Goal: Transaction & Acquisition: Subscribe to service/newsletter

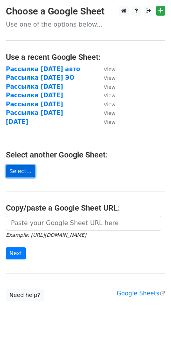
click at [12, 173] on link "Select..." at bounding box center [20, 171] width 29 height 12
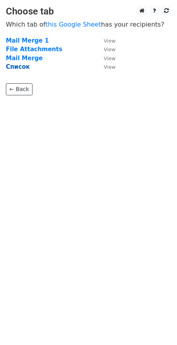
click at [23, 68] on strong "Список" at bounding box center [18, 66] width 24 height 7
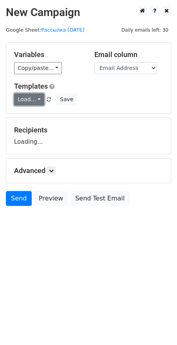
click at [35, 101] on link "Load..." at bounding box center [29, 99] width 30 height 12
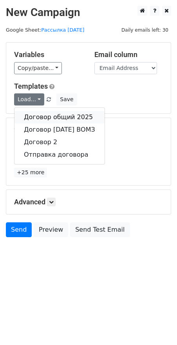
click at [36, 115] on link "Договор общий 2025" at bounding box center [59, 117] width 90 height 12
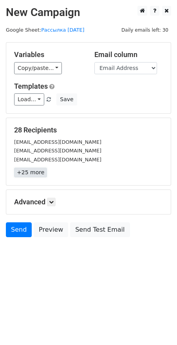
click at [33, 173] on link "+25 more" at bounding box center [30, 173] width 33 height 10
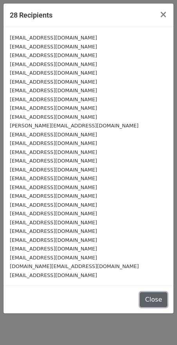
click at [149, 296] on button "Close" at bounding box center [152, 299] width 27 height 15
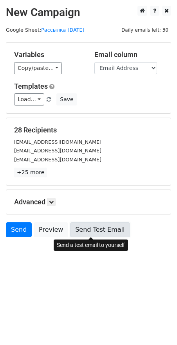
click at [70, 232] on link "Send Test Email" at bounding box center [99, 229] width 59 height 15
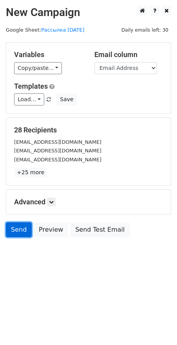
click at [21, 227] on link "Send" at bounding box center [19, 229] width 26 height 15
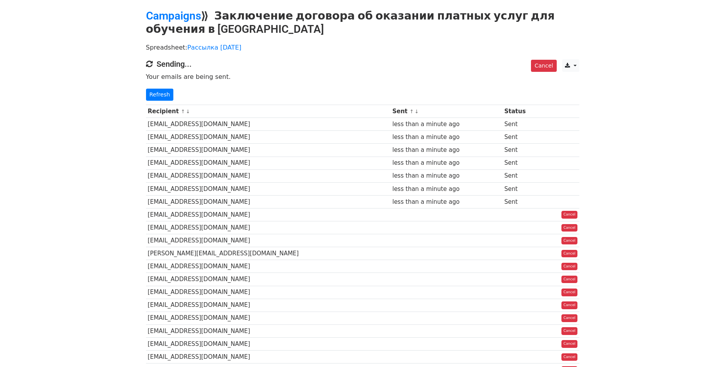
scroll to position [18, 0]
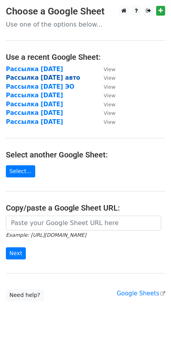
click at [37, 78] on strong "Рассылка [DATE] авто" at bounding box center [43, 77] width 74 height 7
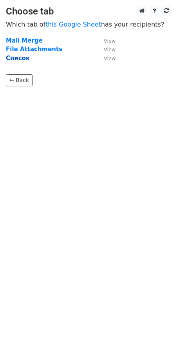
click at [15, 61] on strong "Список" at bounding box center [18, 58] width 24 height 7
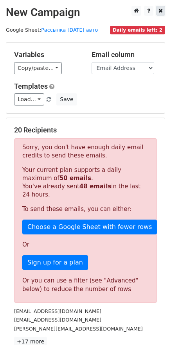
click at [162, 9] on icon at bounding box center [160, 10] width 4 height 5
